Goal: Task Accomplishment & Management: Manage account settings

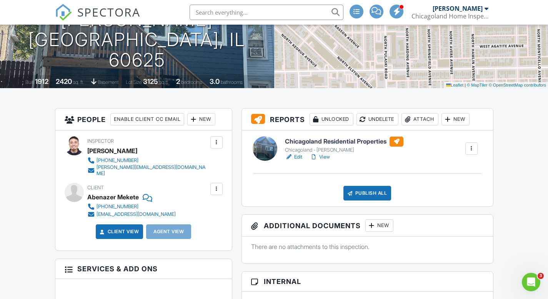
click at [327, 158] on link "View" at bounding box center [320, 157] width 20 height 8
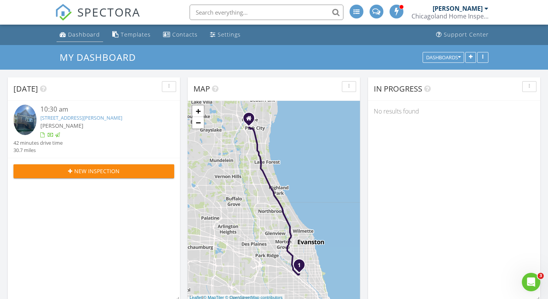
click at [78, 38] on link "Dashboard" at bounding box center [80, 35] width 47 height 14
click at [77, 115] on link "4505 N Harding Ave , Chicago, IL 60625" at bounding box center [81, 117] width 82 height 7
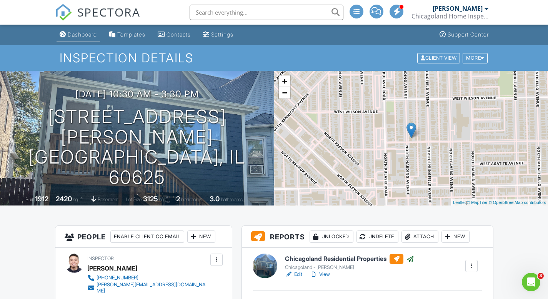
click at [79, 37] on div "Dashboard" at bounding box center [82, 34] width 29 height 7
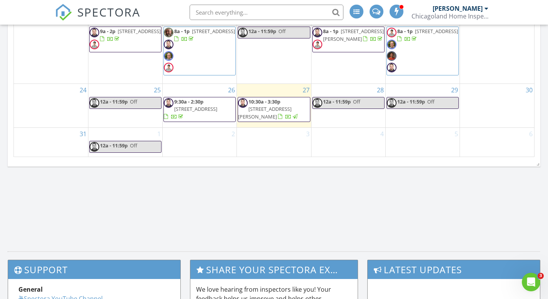
scroll to position [501, 0]
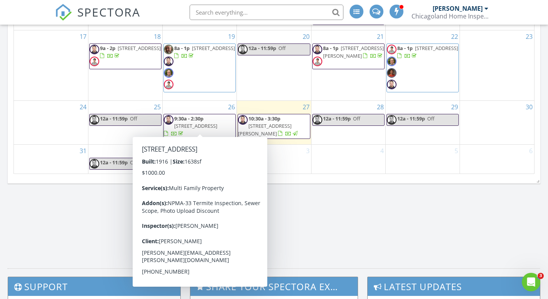
click at [202, 122] on span "1218 N 22nd Ave, Melrose Park 60160" at bounding box center [195, 125] width 43 height 7
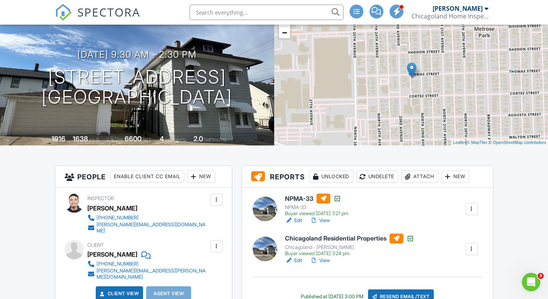
click at [297, 260] on link "Edit" at bounding box center [293, 261] width 17 height 8
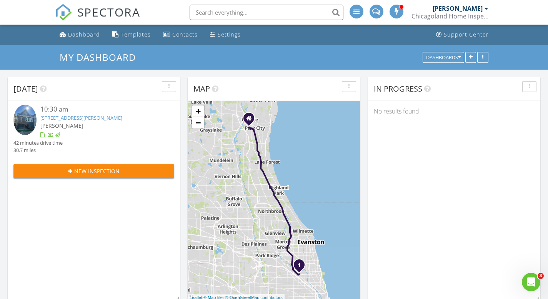
click at [111, 117] on link "4505 N Harding Ave , Chicago, IL 60625" at bounding box center [81, 117] width 82 height 7
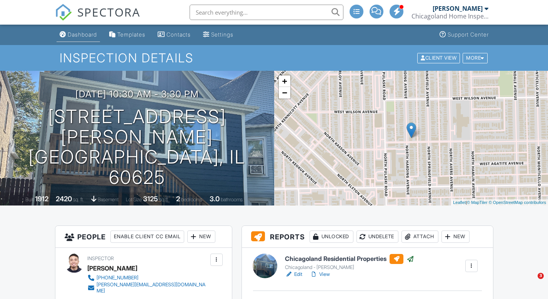
click at [77, 38] on link "Dashboard" at bounding box center [78, 35] width 43 height 14
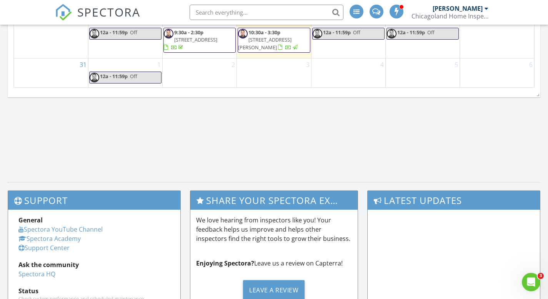
scroll to position [427, 0]
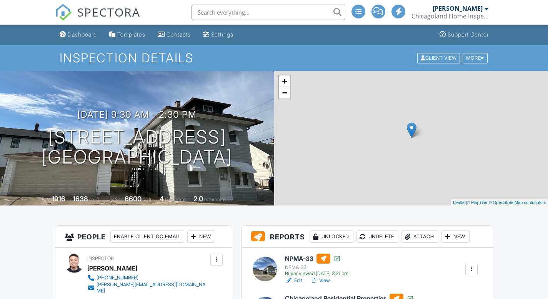
scroll to position [55, 0]
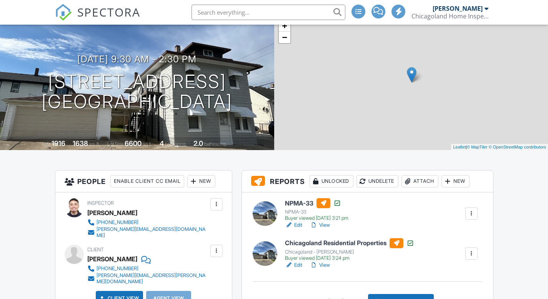
click at [469, 255] on div at bounding box center [472, 254] width 8 height 8
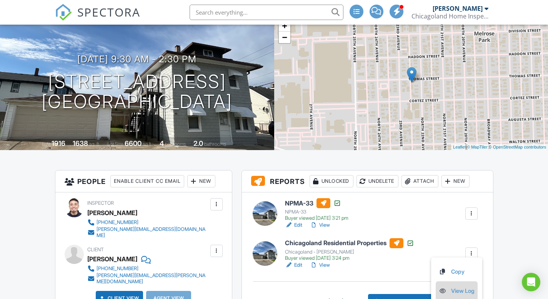
scroll to position [159, 0]
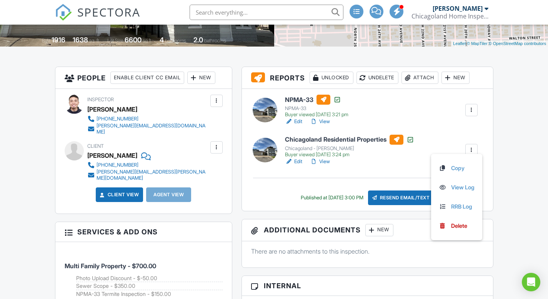
click at [458, 188] on link "View Log" at bounding box center [457, 187] width 36 height 8
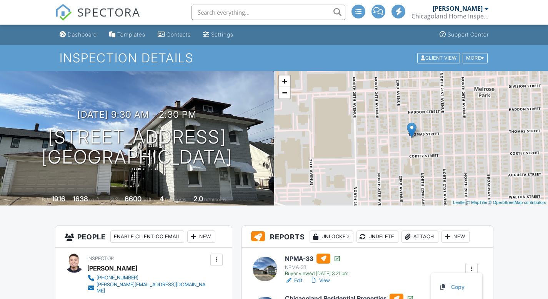
scroll to position [159, 0]
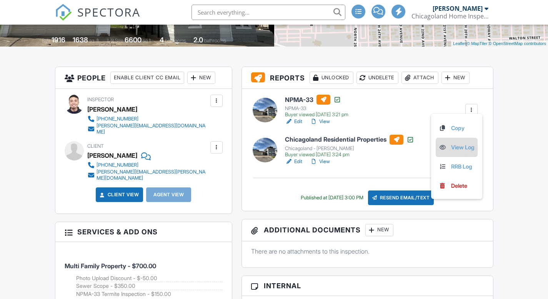
click at [460, 147] on link "View Log" at bounding box center [457, 147] width 36 height 8
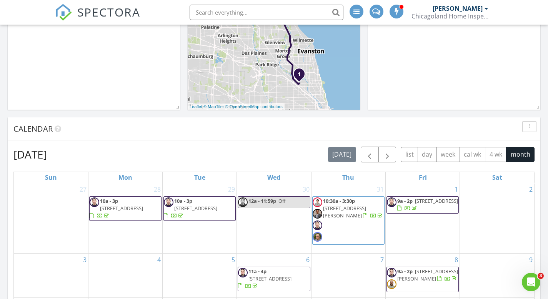
scroll to position [38, 0]
